Goal: Task Accomplishment & Management: Complete application form

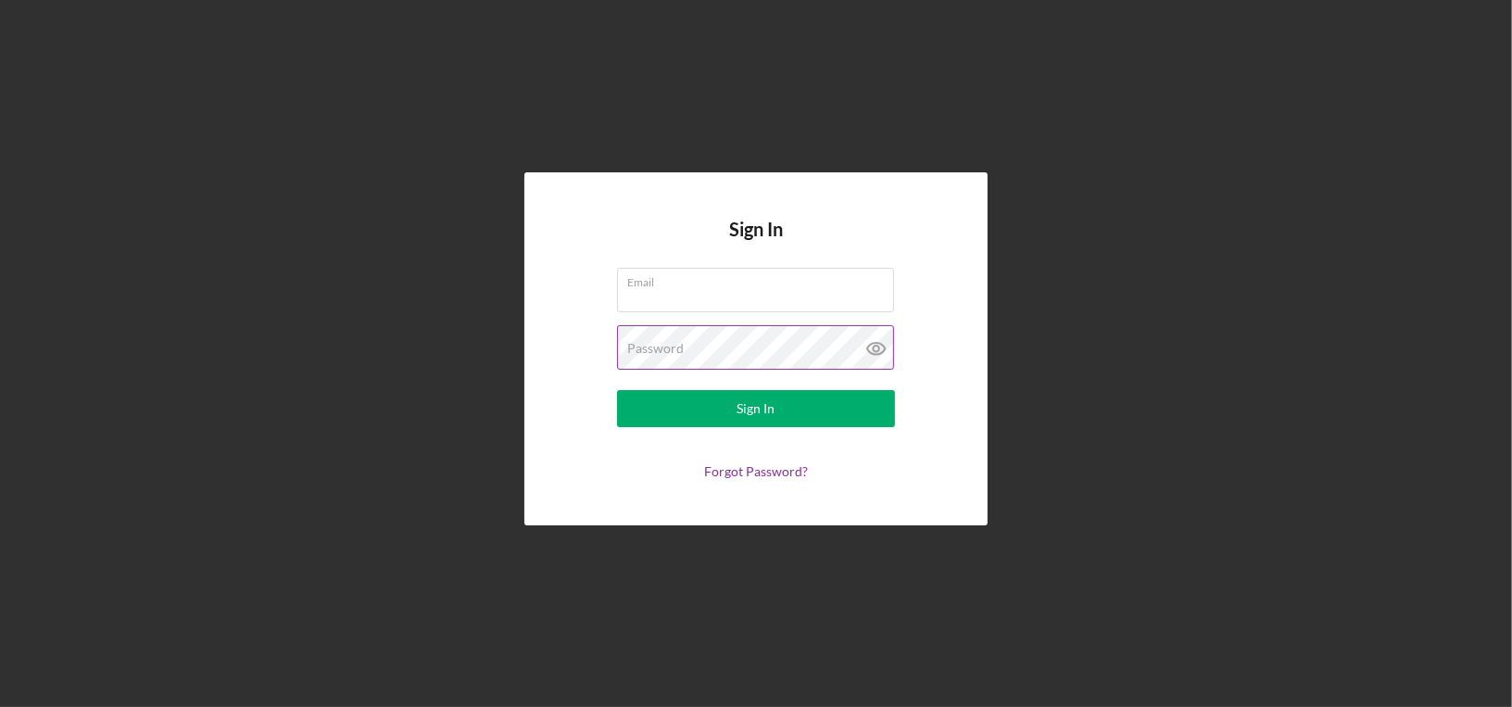
type input "[EMAIL_ADDRESS][DOMAIN_NAME]"
drag, startPoint x: 676, startPoint y: 345, endPoint x: 598, endPoint y: 346, distance: 77.8
click at [598, 346] on form "Email [EMAIL_ADDRESS][DOMAIN_NAME] Password Sign In Forgot Password?" at bounding box center [756, 373] width 371 height 211
click at [575, 362] on form "Email [EMAIL_ADDRESS][DOMAIN_NAME] Password Sign In Forgot Password?" at bounding box center [756, 373] width 371 height 211
click at [610, 365] on form "Email [EMAIL_ADDRESS][DOMAIN_NAME] Password Sign In Forgot Password?" at bounding box center [756, 373] width 371 height 211
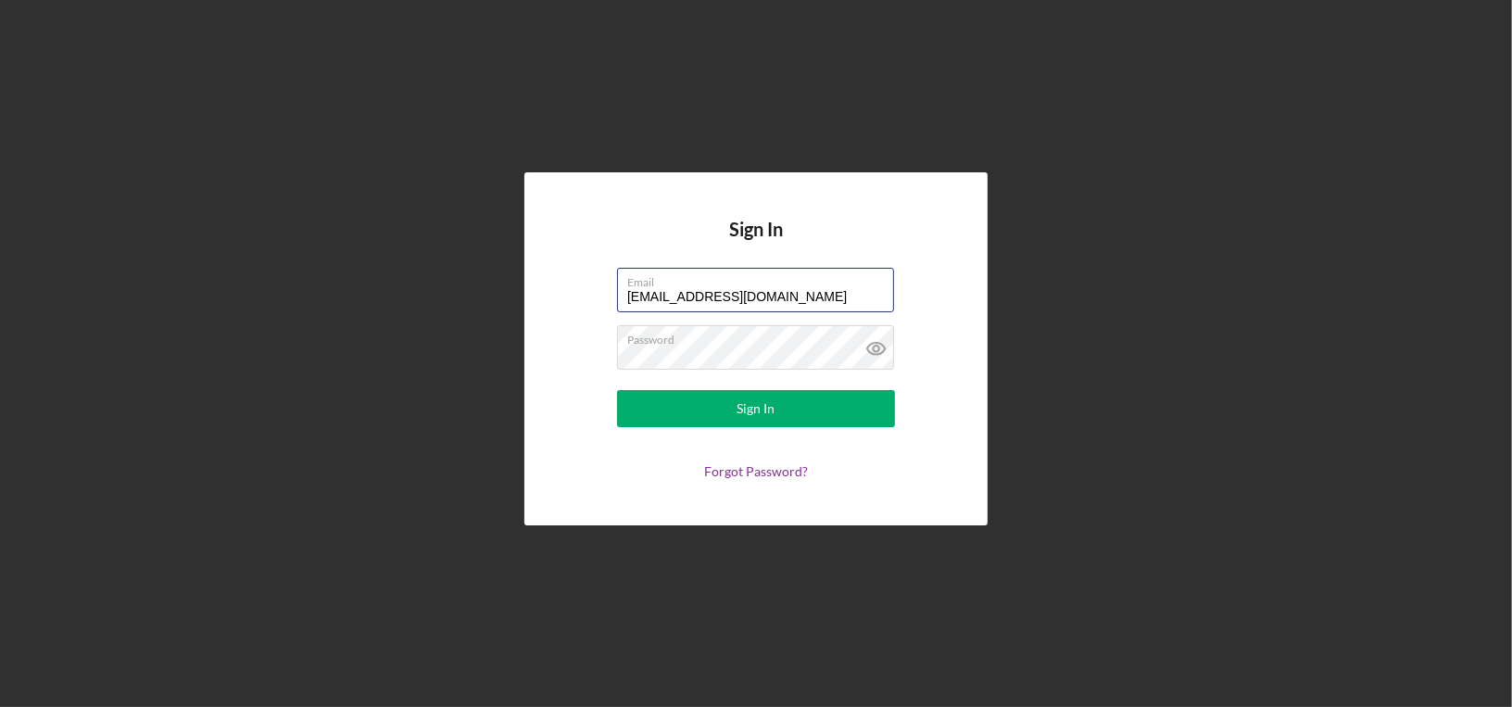
drag, startPoint x: 838, startPoint y: 297, endPoint x: 442, endPoint y: 296, distance: 396.5
click at [442, 296] on div "Sign In Email [EMAIL_ADDRESS][DOMAIN_NAME] Password Sign In Forgot Password?" at bounding box center [755, 349] width 1493 height 698
click at [867, 348] on icon at bounding box center [876, 349] width 18 height 12
click at [572, 361] on form "Email [EMAIL_ADDRESS][DOMAIN_NAME] Password Sign In Forgot Password?" at bounding box center [756, 373] width 371 height 211
